Goal: Find specific page/section: Find specific page/section

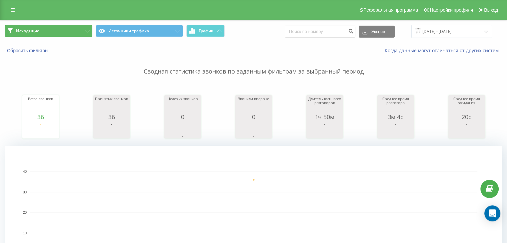
click at [83, 31] on button "Исходящие" at bounding box center [48, 31] width 87 height 12
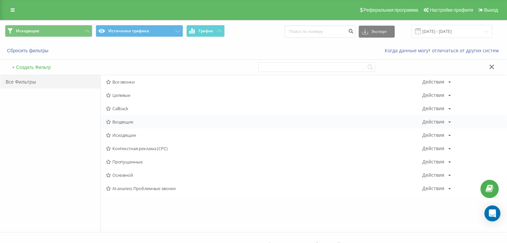
click at [128, 121] on span "Входящие" at bounding box center [264, 122] width 316 height 5
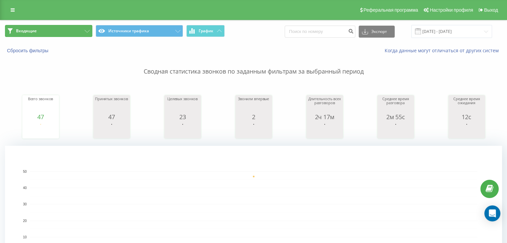
click at [77, 34] on button "Входящие" at bounding box center [48, 31] width 87 height 12
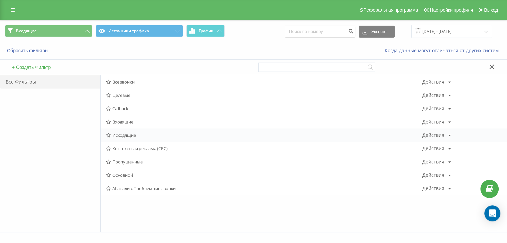
click at [116, 138] on div "Исходящие Действия Редактировать Копировать Удалить По умолчанию Поделиться" at bounding box center [304, 135] width 406 height 13
click at [119, 133] on span "Исходящие" at bounding box center [264, 135] width 316 height 5
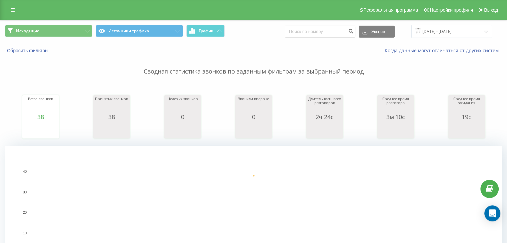
click at [76, 38] on span "Исходящие Источники трафика График" at bounding box center [127, 31] width 244 height 13
click at [84, 34] on button "Исходящие" at bounding box center [48, 31] width 87 height 12
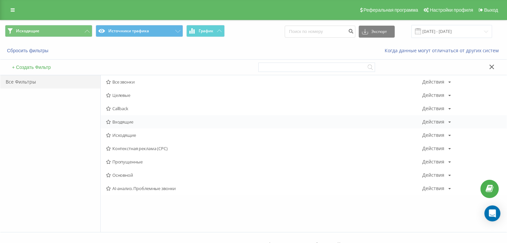
click at [134, 124] on div "Входящие Действия Редактировать Копировать Удалить По умолчанию Поделиться" at bounding box center [304, 121] width 406 height 13
click at [124, 120] on span "Входящие" at bounding box center [264, 122] width 316 height 5
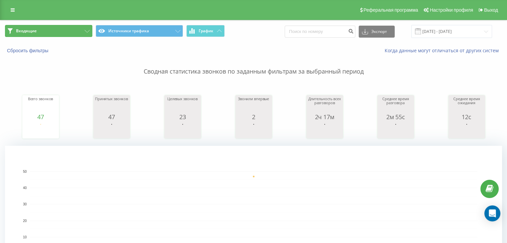
click at [69, 29] on button "Входящие" at bounding box center [48, 31] width 87 height 12
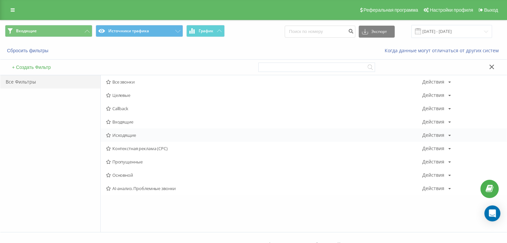
click at [131, 133] on span "Исходящие" at bounding box center [264, 135] width 316 height 5
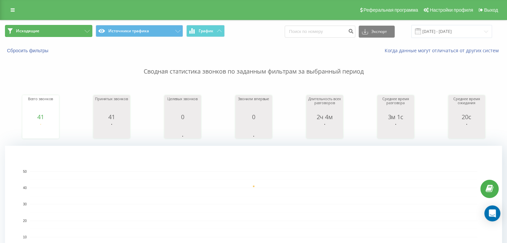
drag, startPoint x: 62, startPoint y: 27, endPoint x: 99, endPoint y: 47, distance: 42.5
click at [62, 27] on button "Исходящие" at bounding box center [48, 31] width 87 height 12
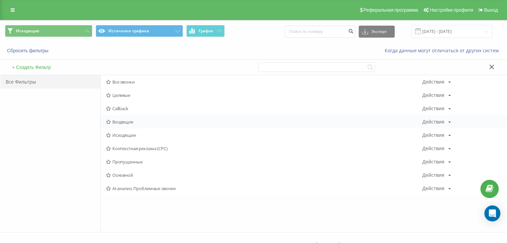
click at [120, 123] on span "Входящие" at bounding box center [264, 122] width 316 height 5
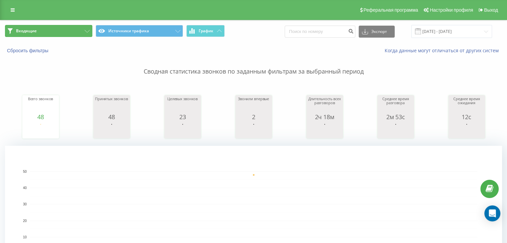
click at [81, 33] on button "Входящие" at bounding box center [48, 31] width 87 height 12
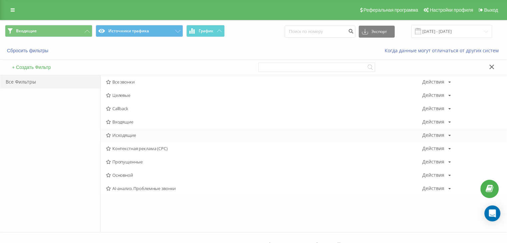
click at [126, 134] on span "Исходящие" at bounding box center [264, 135] width 316 height 5
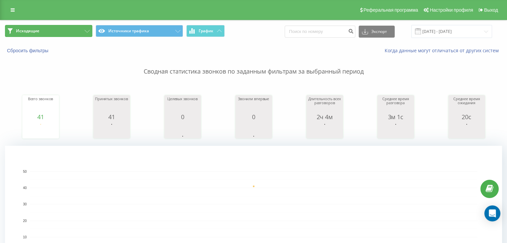
click at [59, 29] on button "Исходящие" at bounding box center [48, 31] width 87 height 12
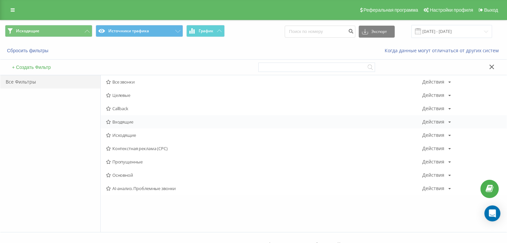
click at [139, 123] on span "Входящие" at bounding box center [264, 122] width 316 height 5
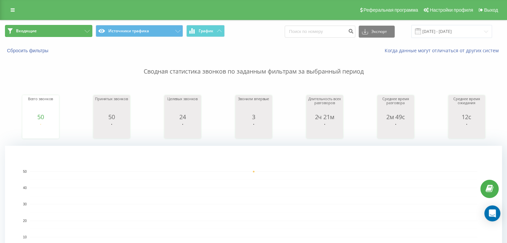
click at [80, 33] on button "Входящие" at bounding box center [48, 31] width 87 height 12
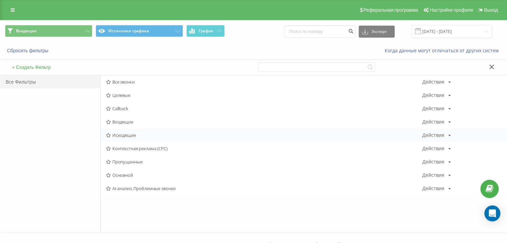
click at [136, 132] on div "Исходящие Действия Редактировать Копировать Удалить По умолчанию Поделиться" at bounding box center [304, 135] width 406 height 13
click at [139, 135] on span "Исходящие" at bounding box center [264, 135] width 316 height 5
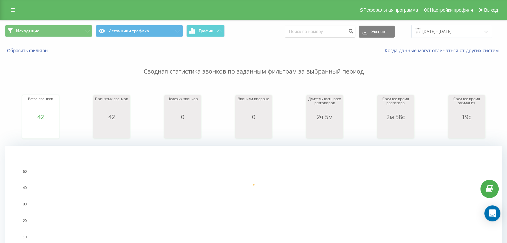
click at [57, 24] on div "Исходящие Источники трафика График Экспорт .csv .xls .xlsx [DATE] - [DATE]" at bounding box center [253, 31] width 506 height 22
click at [70, 29] on button "Исходящие" at bounding box center [48, 31] width 87 height 12
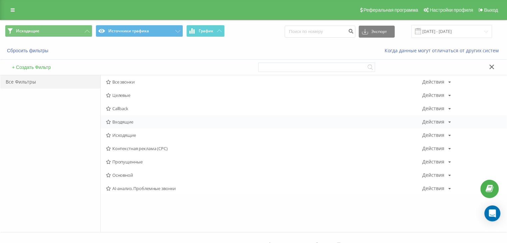
click at [115, 121] on span "Входящие" at bounding box center [264, 122] width 316 height 5
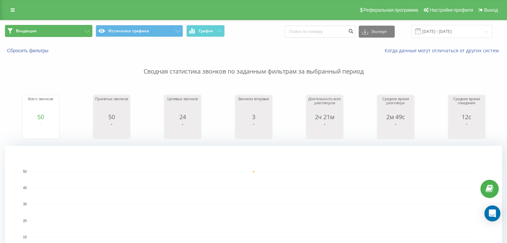
click at [75, 32] on button "Входящие" at bounding box center [48, 31] width 87 height 12
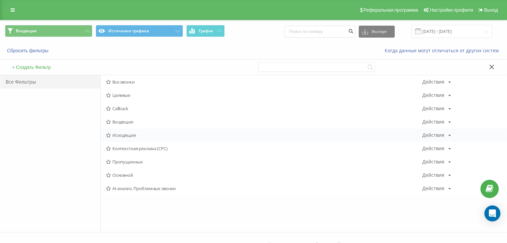
click at [127, 131] on div "Исходящие Действия Редактировать Копировать Удалить По умолчанию Поделиться" at bounding box center [304, 135] width 406 height 13
click at [124, 134] on span "Исходящие" at bounding box center [264, 135] width 316 height 5
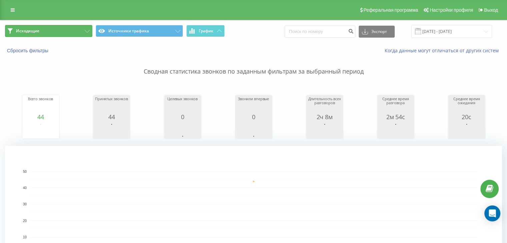
click at [71, 36] on button "Исходящие" at bounding box center [48, 31] width 87 height 12
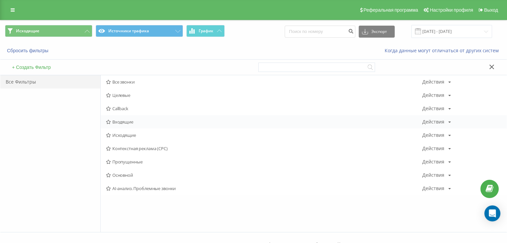
click at [125, 128] on div "Входящие Действия Редактировать Копировать Удалить По умолчанию Поделиться" at bounding box center [304, 121] width 406 height 13
click at [124, 134] on span "Исходящие" at bounding box center [264, 135] width 316 height 5
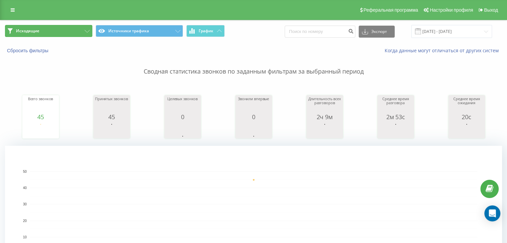
click at [61, 35] on button "Исходящие" at bounding box center [48, 31] width 87 height 12
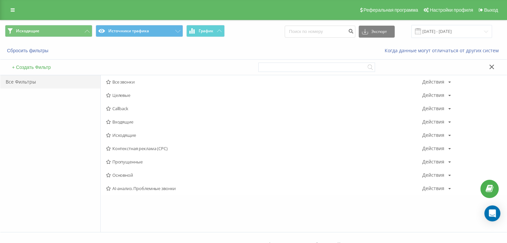
click at [133, 136] on span "Исходящие" at bounding box center [264, 135] width 316 height 5
